Goal: Navigation & Orientation: Understand site structure

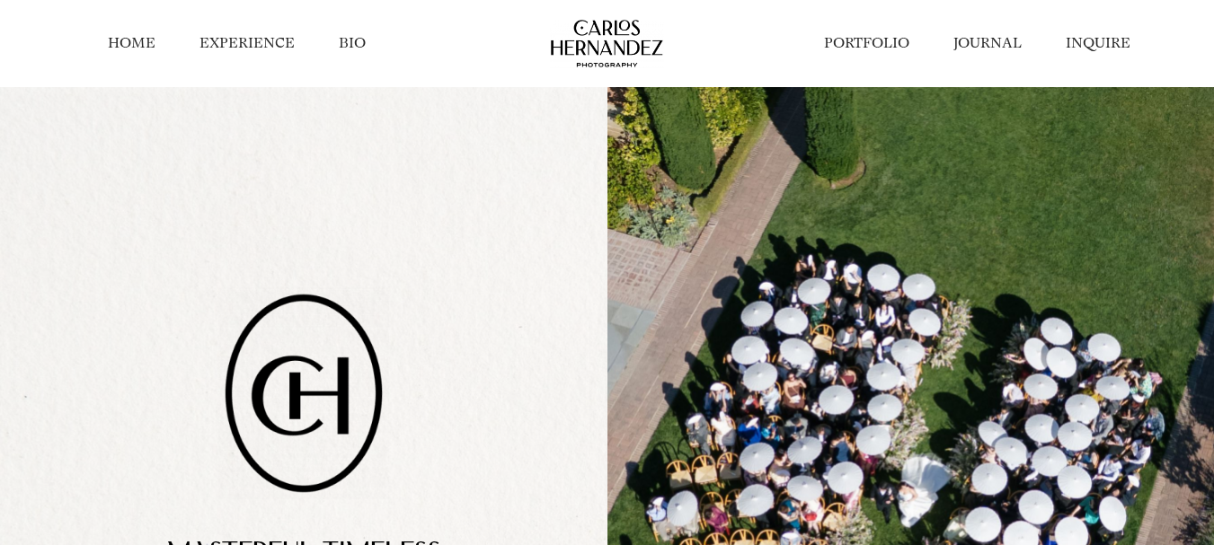
click at [354, 48] on link "BIO" at bounding box center [352, 43] width 27 height 20
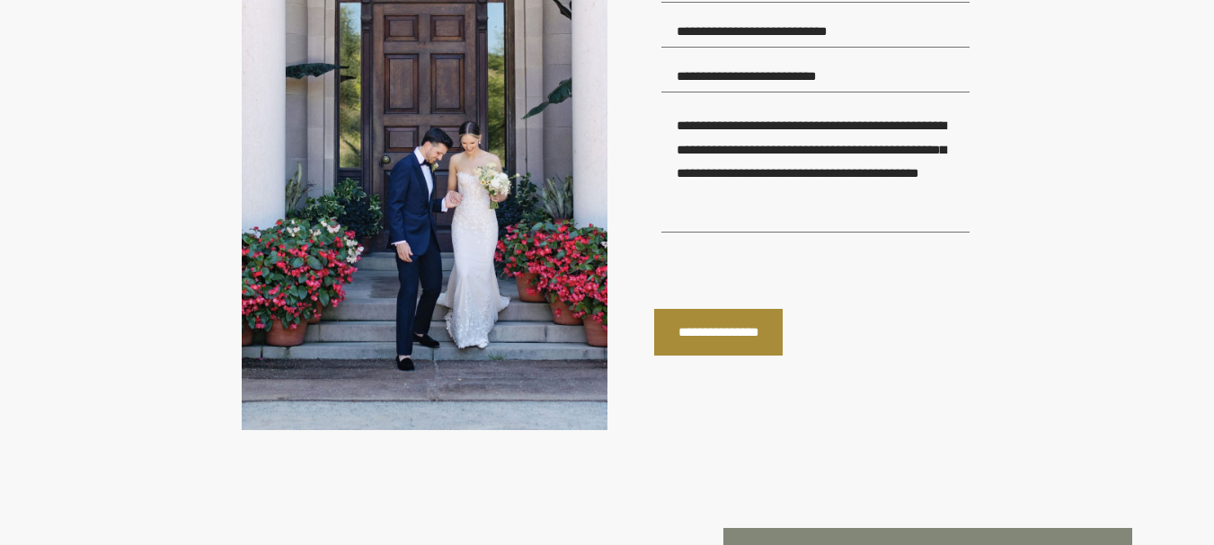
scroll to position [7090, 0]
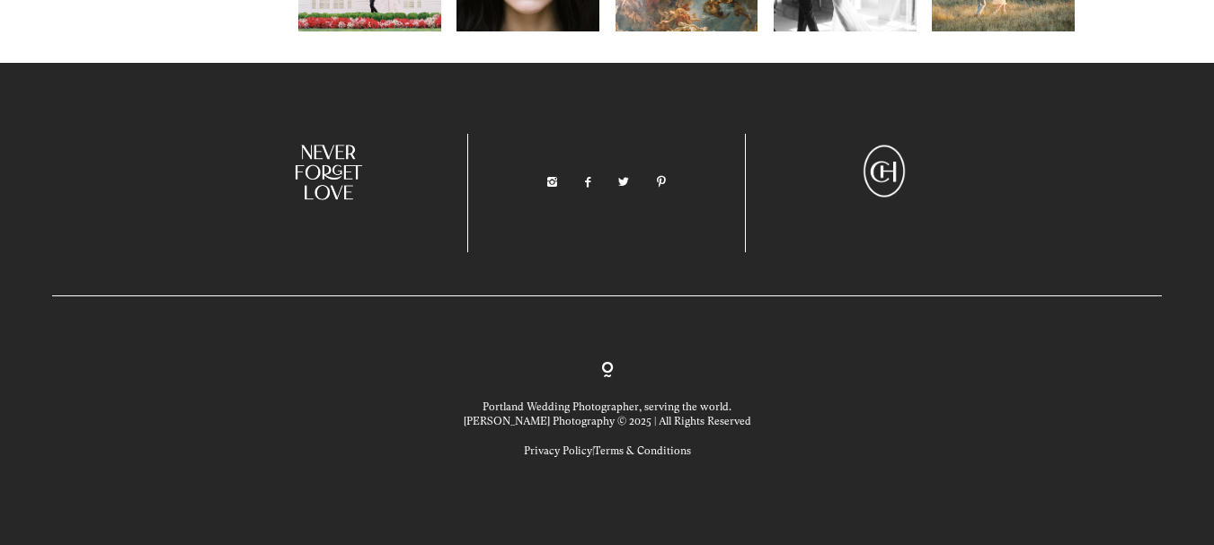
click at [557, 456] on p "Privacy Policy | Terms & Conditions" at bounding box center [608, 451] width 288 height 14
click at [559, 451] on link "Privacy Policy" at bounding box center [558, 451] width 68 height 13
click at [660, 455] on link "Terms & Conditions" at bounding box center [642, 451] width 97 height 13
click at [587, 176] on link at bounding box center [588, 182] width 10 height 13
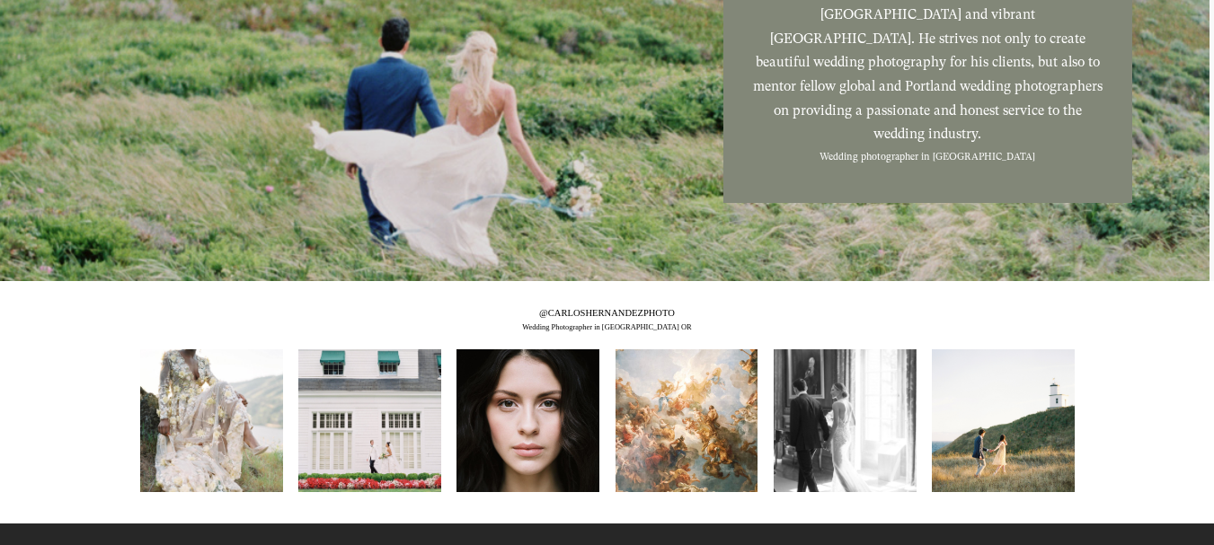
scroll to position [6191, 0]
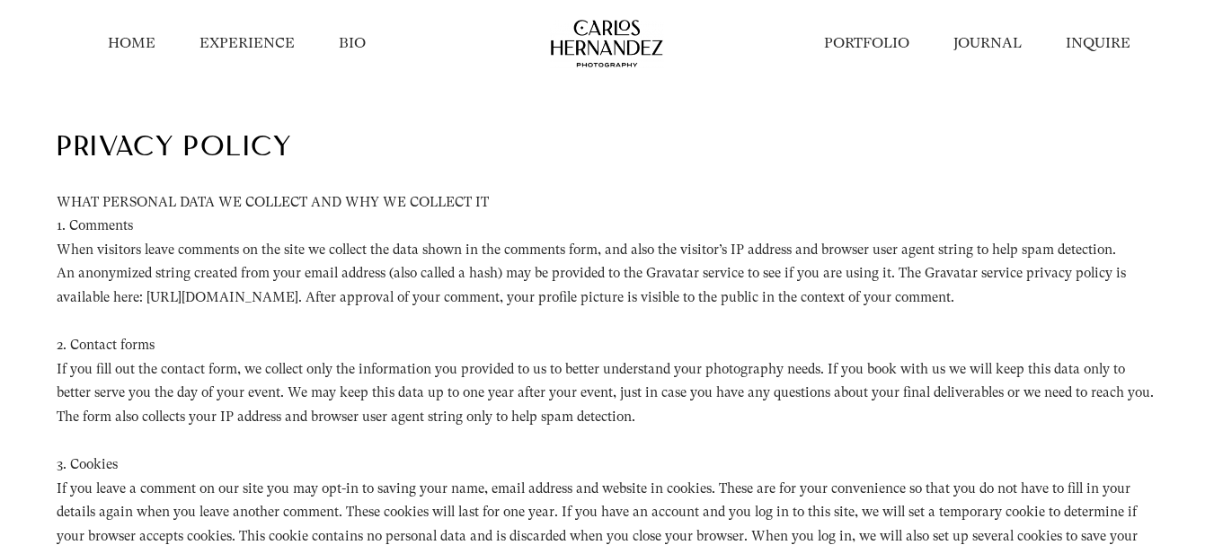
click at [879, 43] on link "PORTFOLIO" at bounding box center [866, 43] width 85 height 20
click at [265, 46] on link "EXPERIENCE" at bounding box center [246, 43] width 95 height 20
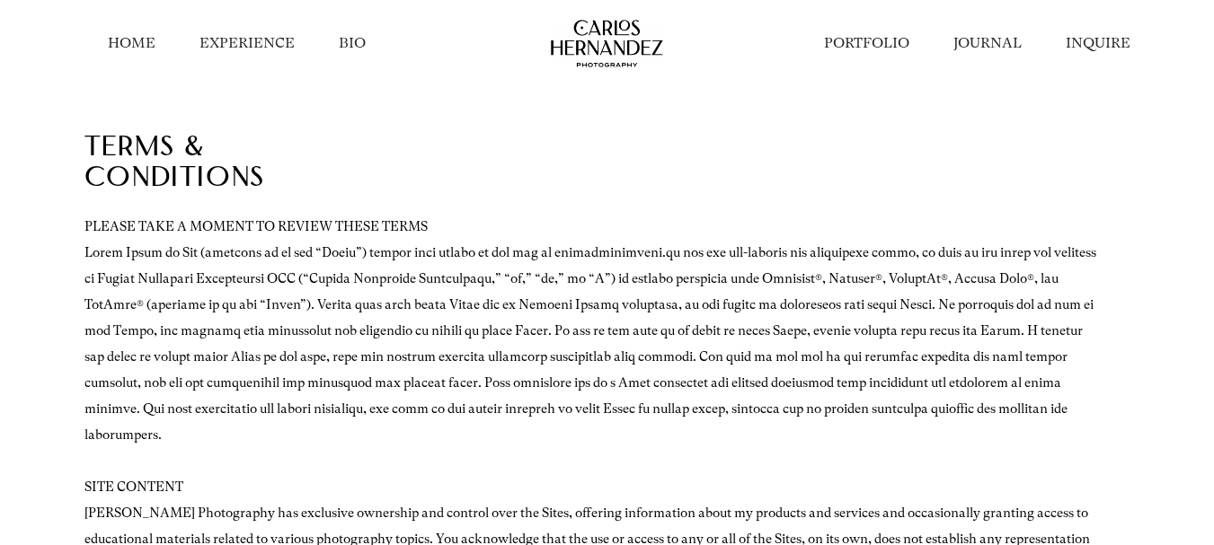
click at [1116, 42] on link "INQUIRE" at bounding box center [1098, 43] width 65 height 20
